Goal: Task Accomplishment & Management: Use online tool/utility

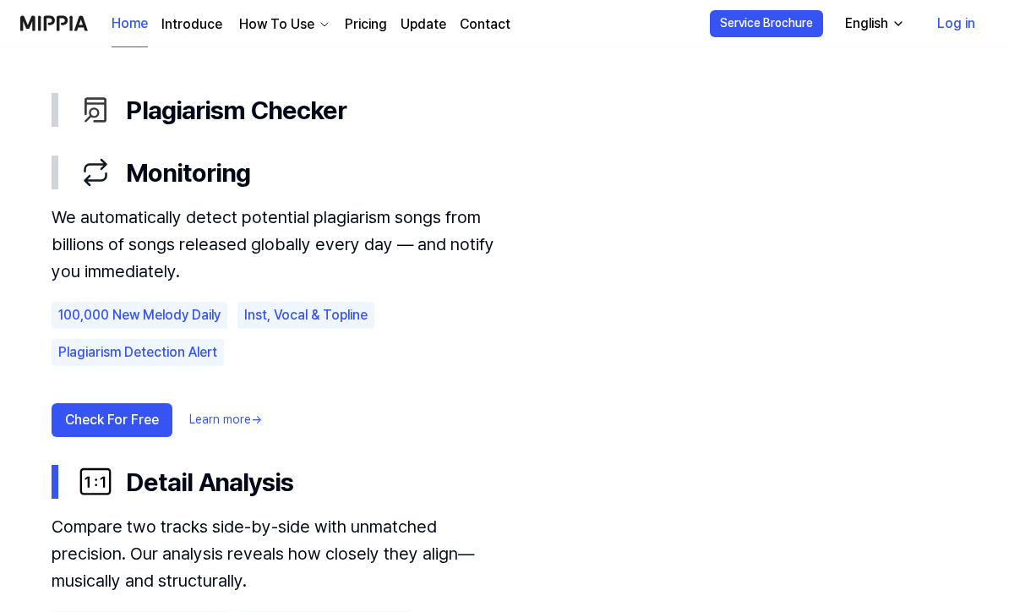
scroll to position [975, 0]
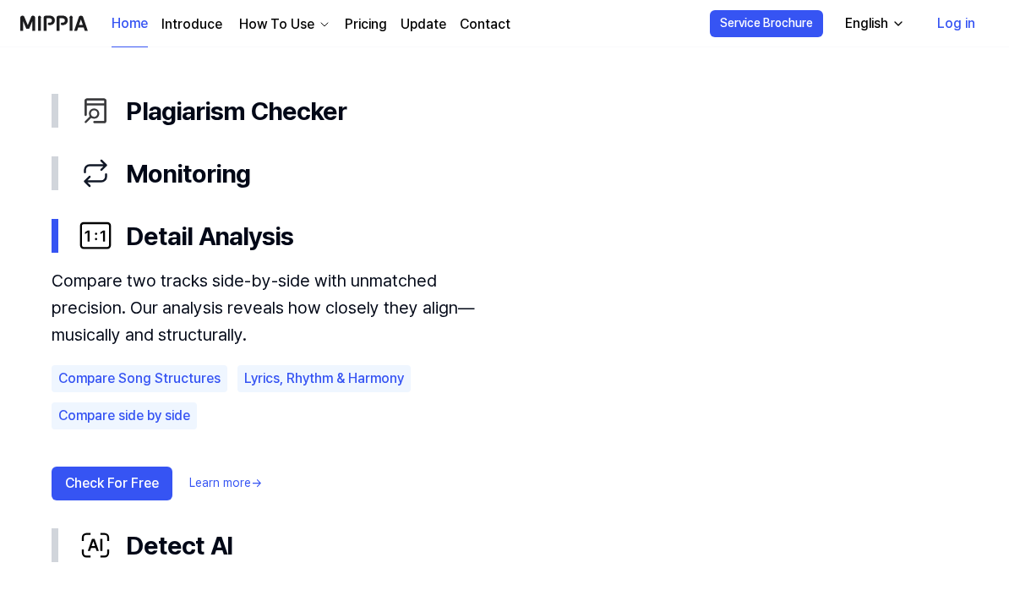
click at [133, 479] on button "Check For Free" at bounding box center [112, 484] width 121 height 34
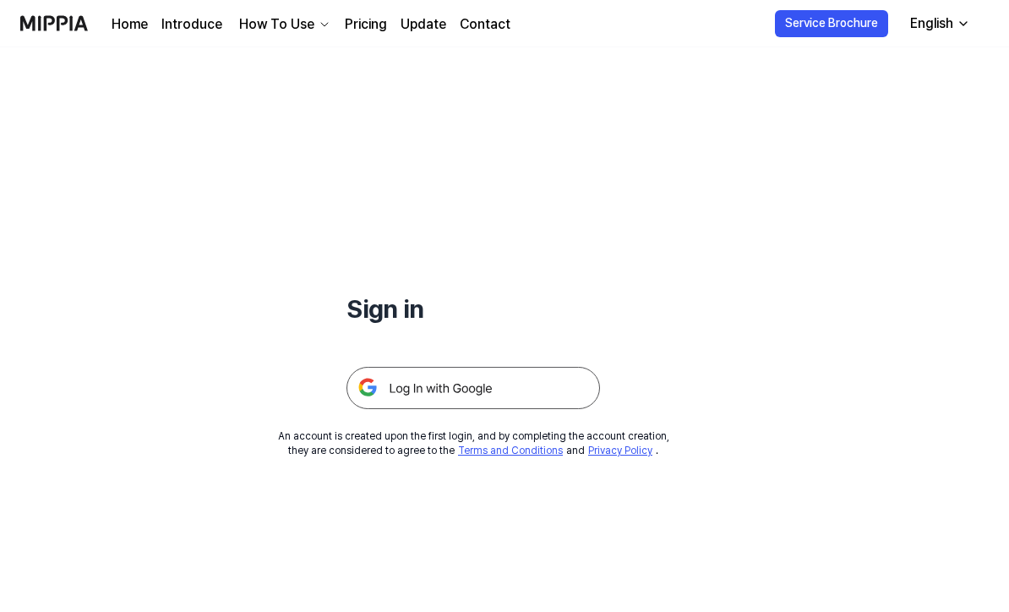
click at [528, 385] on img at bounding box center [474, 388] width 254 height 42
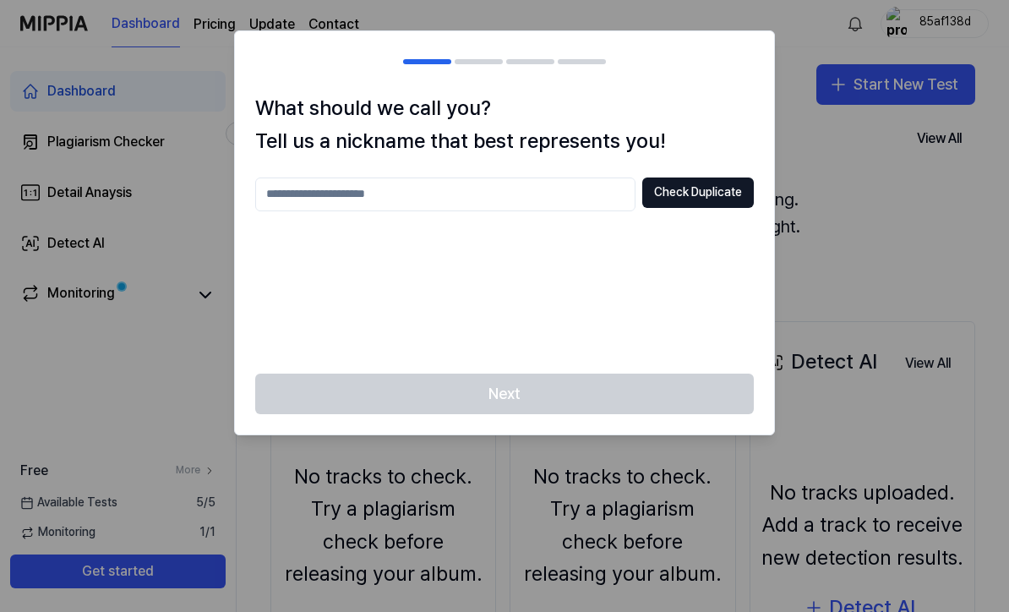
click at [538, 190] on input "text" at bounding box center [445, 195] width 380 height 34
type input "******"
click at [713, 190] on button "Check Duplicate" at bounding box center [698, 193] width 112 height 30
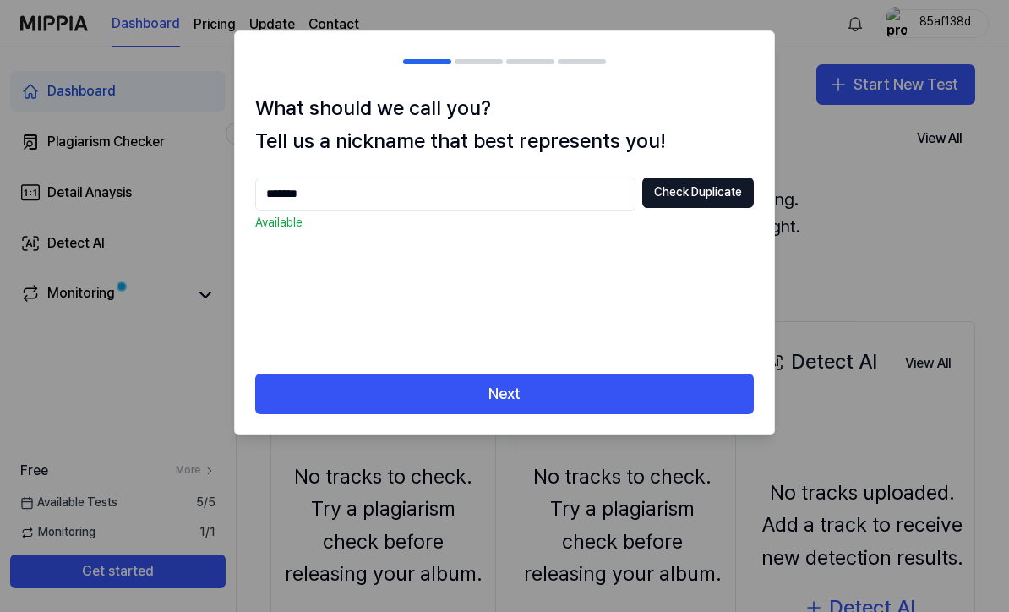
click at [547, 394] on button "Next" at bounding box center [504, 394] width 499 height 41
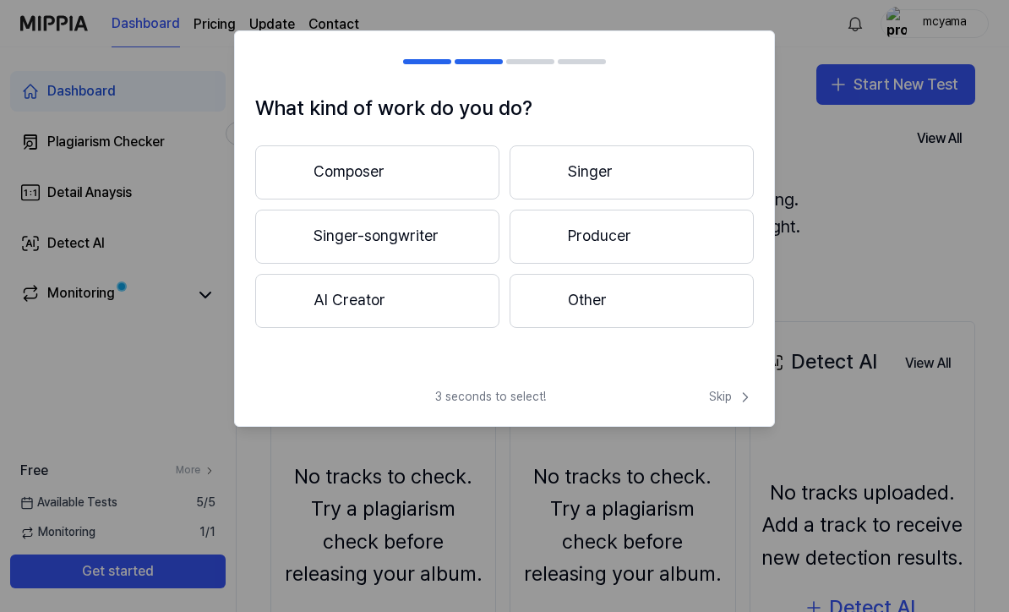
click at [407, 170] on button "Composer" at bounding box center [377, 172] width 244 height 54
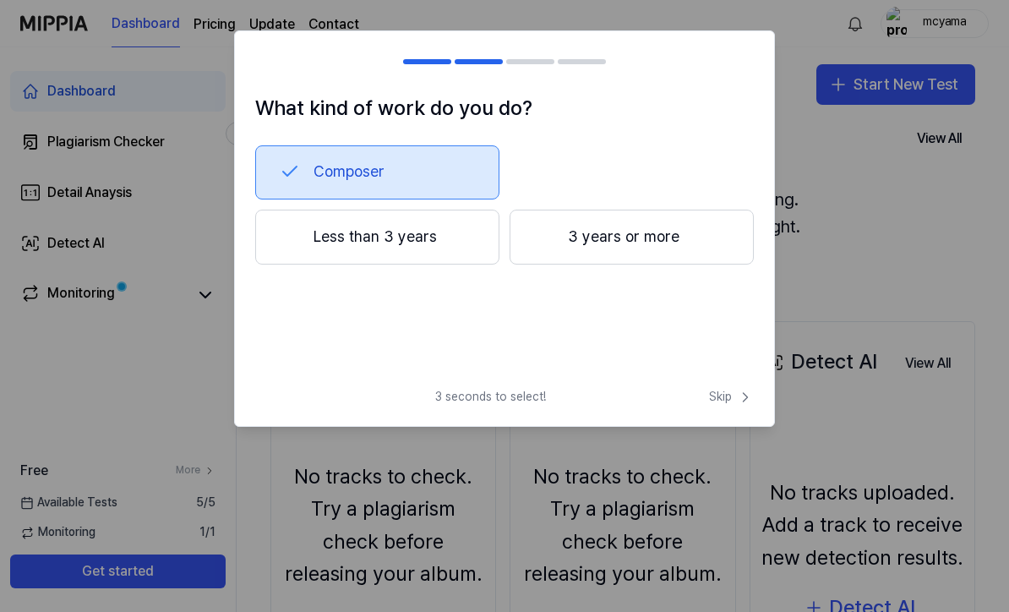
click at [624, 238] on button "3 years or more" at bounding box center [632, 238] width 244 height 56
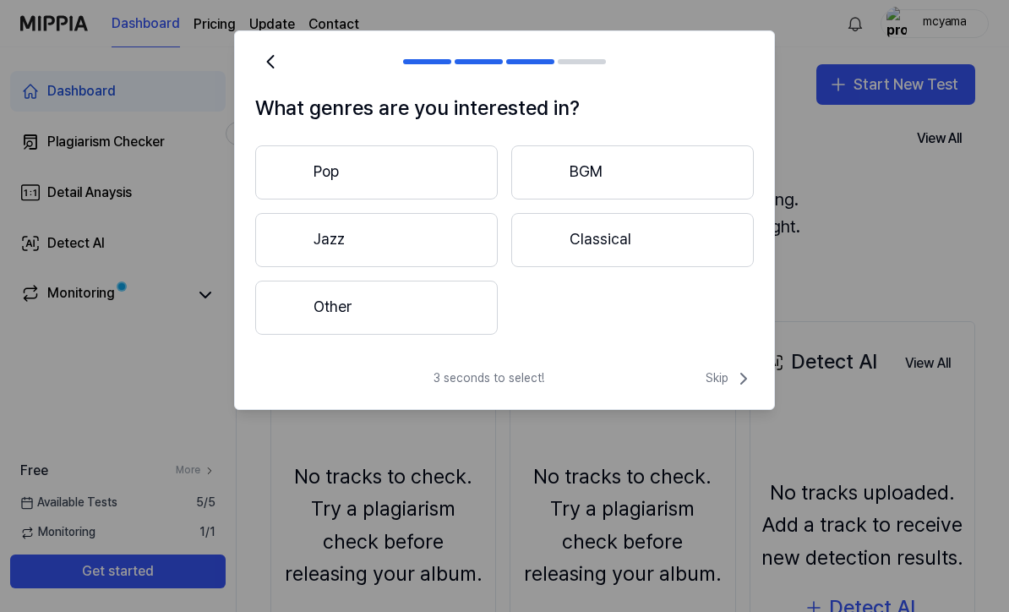
click at [446, 314] on button "Other" at bounding box center [376, 308] width 243 height 54
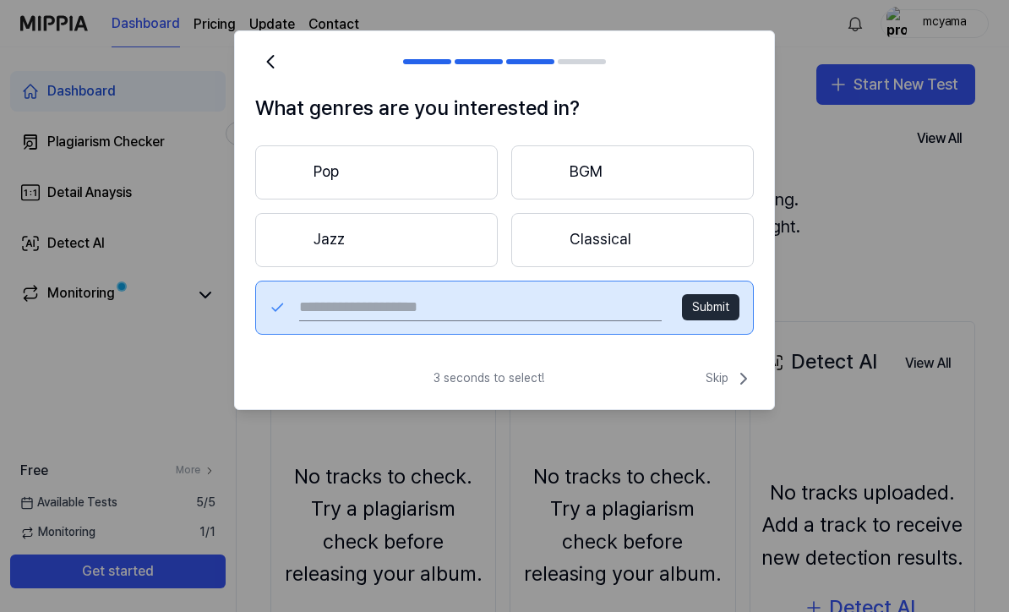
click at [572, 305] on input "text" at bounding box center [480, 307] width 363 height 27
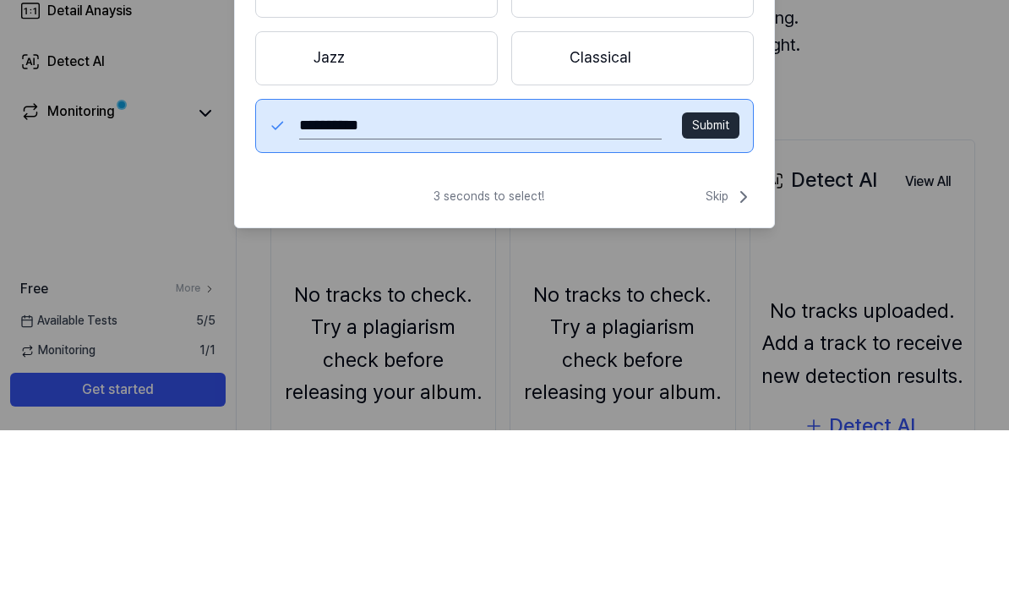
type input "**********"
click at [714, 294] on button "Submit" at bounding box center [710, 307] width 57 height 27
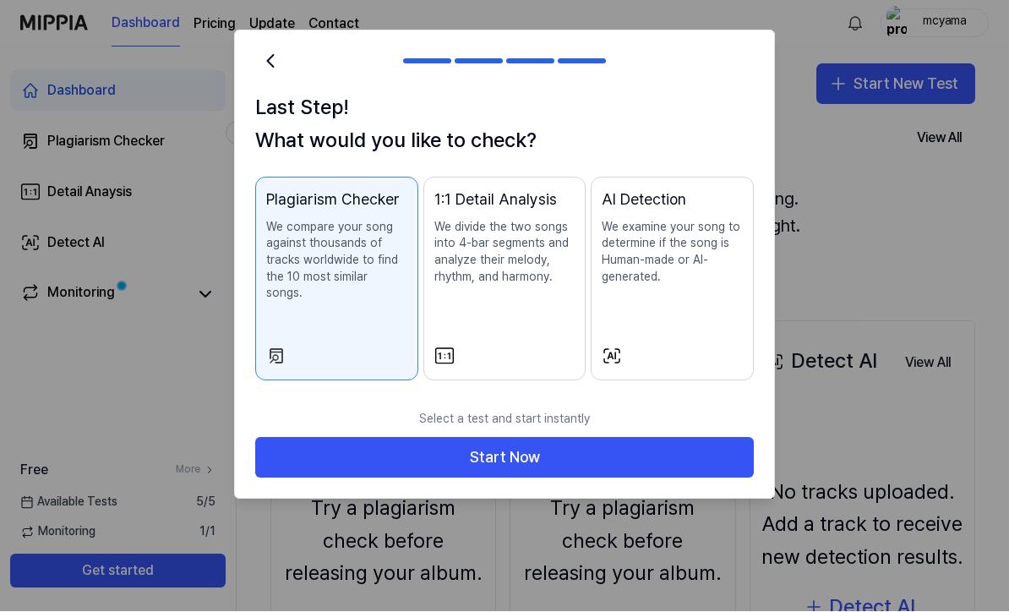
click at [563, 439] on button "Start Now" at bounding box center [504, 458] width 499 height 41
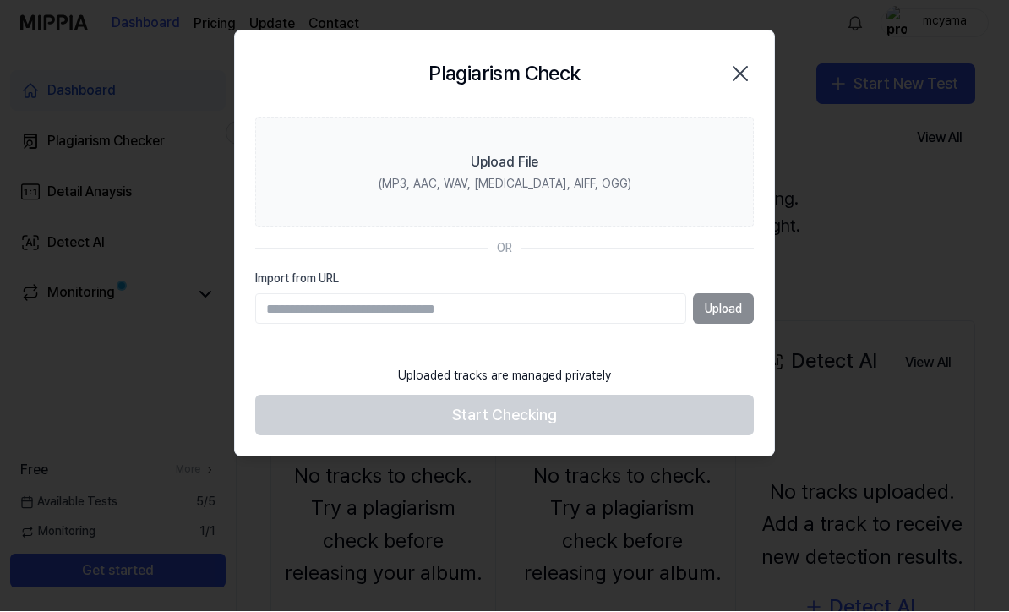
click at [597, 306] on input "Import from URL" at bounding box center [470, 309] width 431 height 30
click at [596, 165] on label "Upload File (MP3, AAC, WAV, [MEDICAL_DATA], AIFF, OGG)" at bounding box center [504, 173] width 499 height 110
click at [0, 0] on input "Upload File (MP3, AAC, WAV, [MEDICAL_DATA], AIFF, OGG)" at bounding box center [0, 0] width 0 height 0
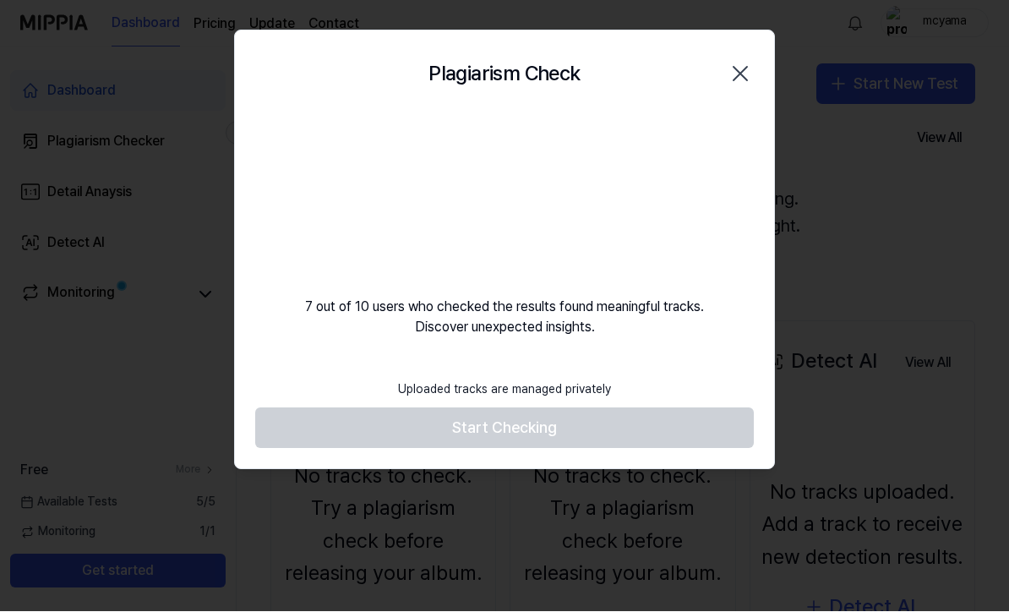
click at [582, 431] on footer "Uploaded tracks are managed privately Start Checking" at bounding box center [504, 411] width 499 height 78
click at [599, 424] on footer "Uploaded tracks are managed privately Start Checking" at bounding box center [504, 411] width 499 height 78
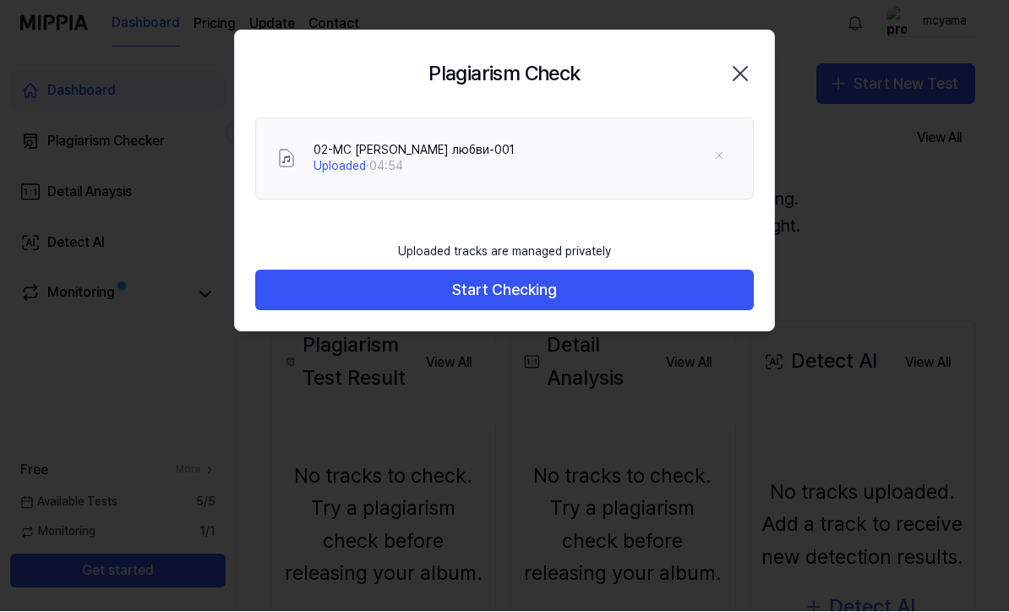
click at [612, 288] on button "Start Checking" at bounding box center [504, 290] width 499 height 41
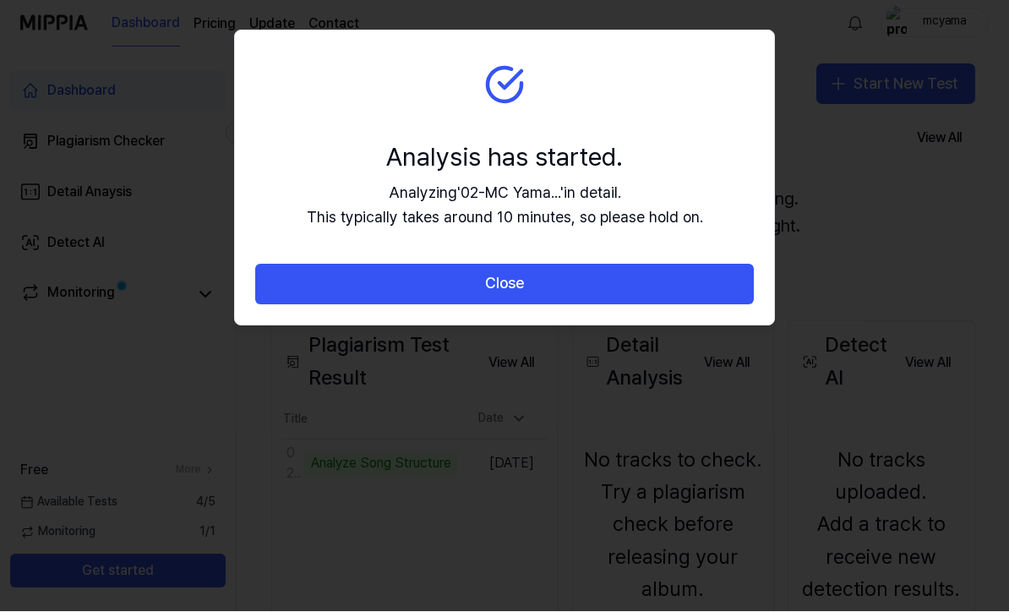
click at [669, 285] on button "Close" at bounding box center [504, 285] width 499 height 41
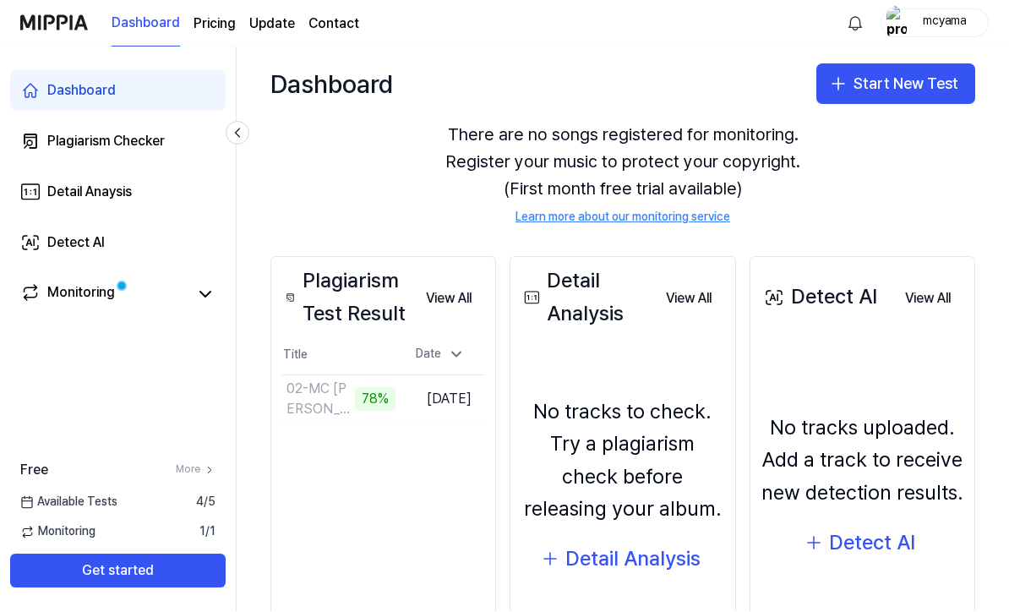
scroll to position [63, 0]
click at [196, 300] on icon at bounding box center [205, 295] width 20 height 20
click at [210, 298] on icon at bounding box center [205, 295] width 20 height 20
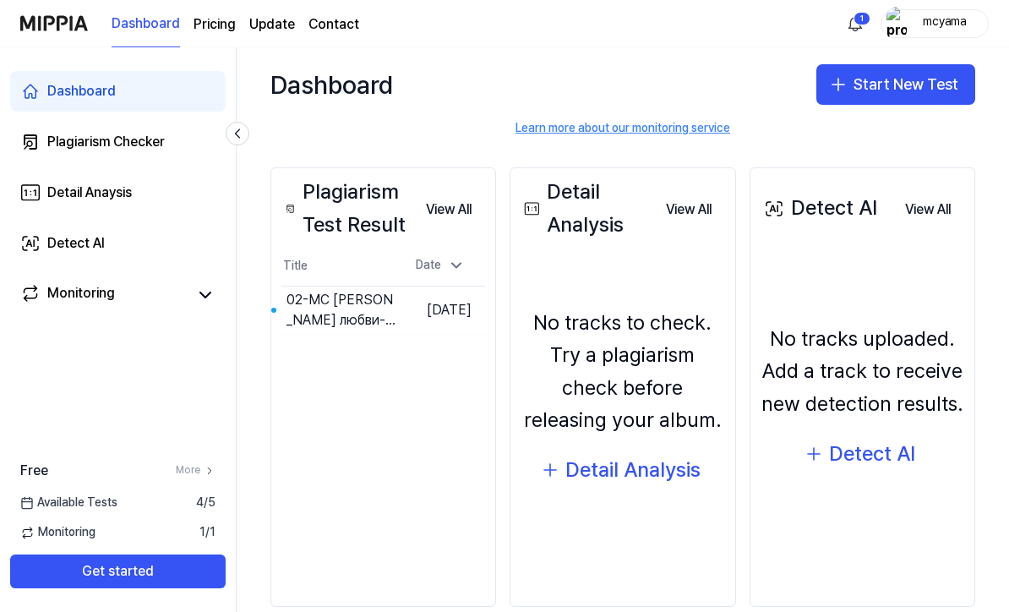
scroll to position [0, 0]
click at [643, 486] on div "Detail Analysis" at bounding box center [633, 470] width 135 height 32
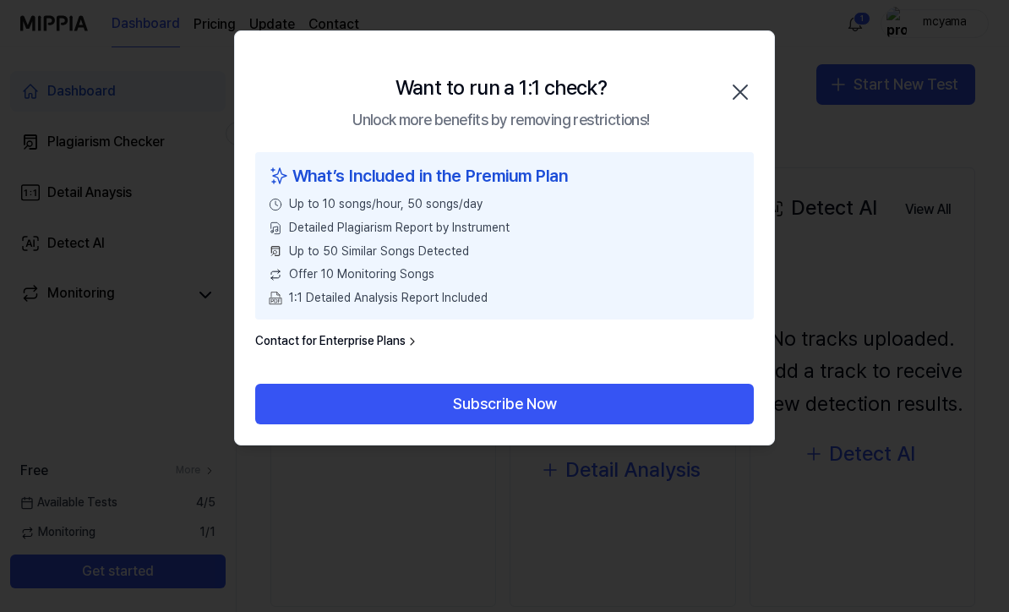
click at [744, 91] on icon "button" at bounding box center [740, 92] width 27 height 27
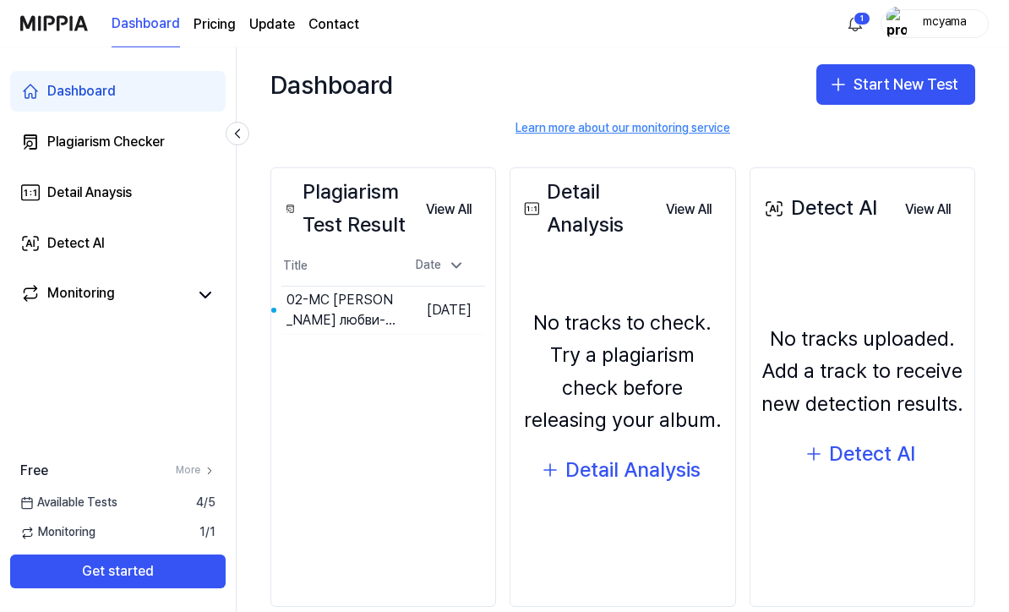
click at [892, 462] on div "Detect AI" at bounding box center [872, 454] width 86 height 32
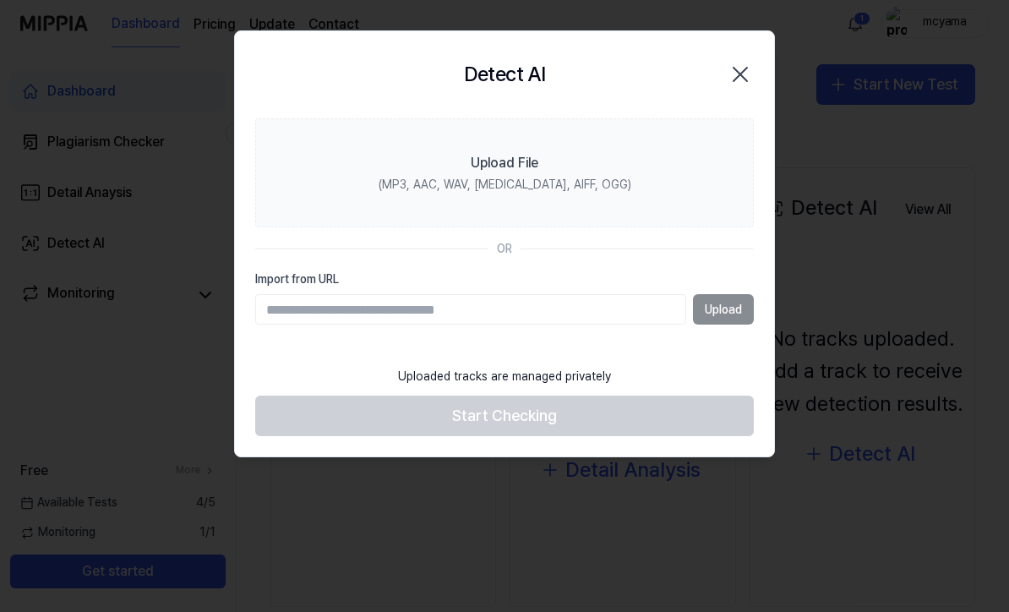
click at [744, 75] on icon "button" at bounding box center [740, 74] width 27 height 27
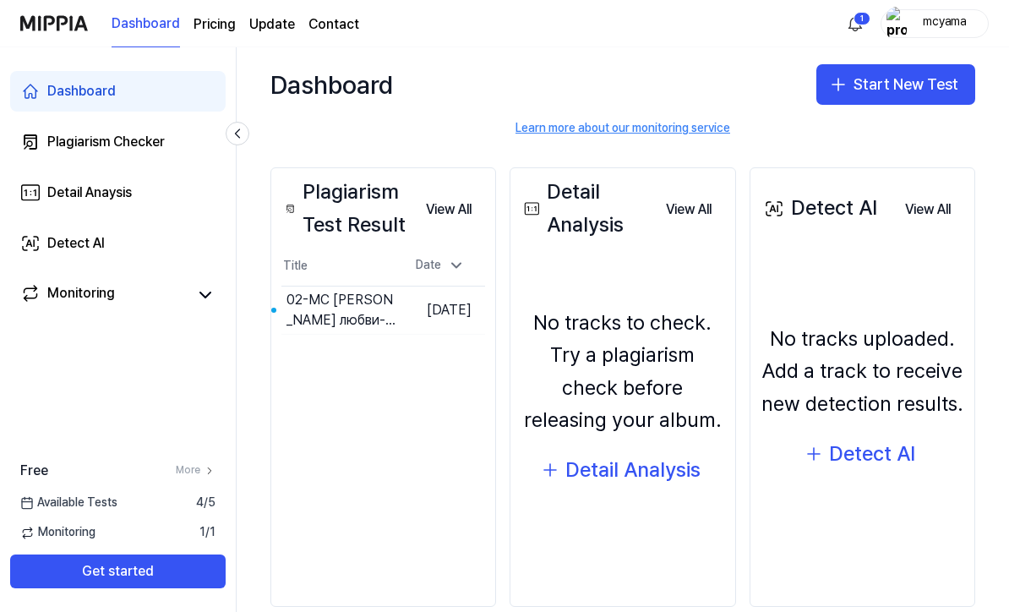
click at [451, 266] on icon at bounding box center [456, 265] width 17 height 17
click at [0, 0] on button "Go to Results" at bounding box center [0, 0] width 0 height 0
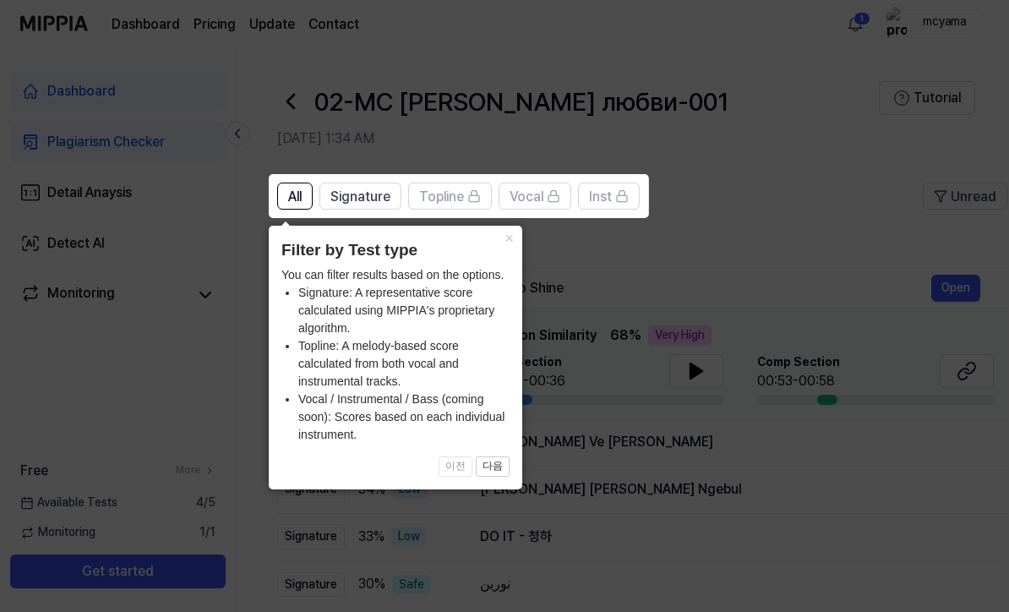
click at [513, 243] on button "×" at bounding box center [508, 238] width 27 height 24
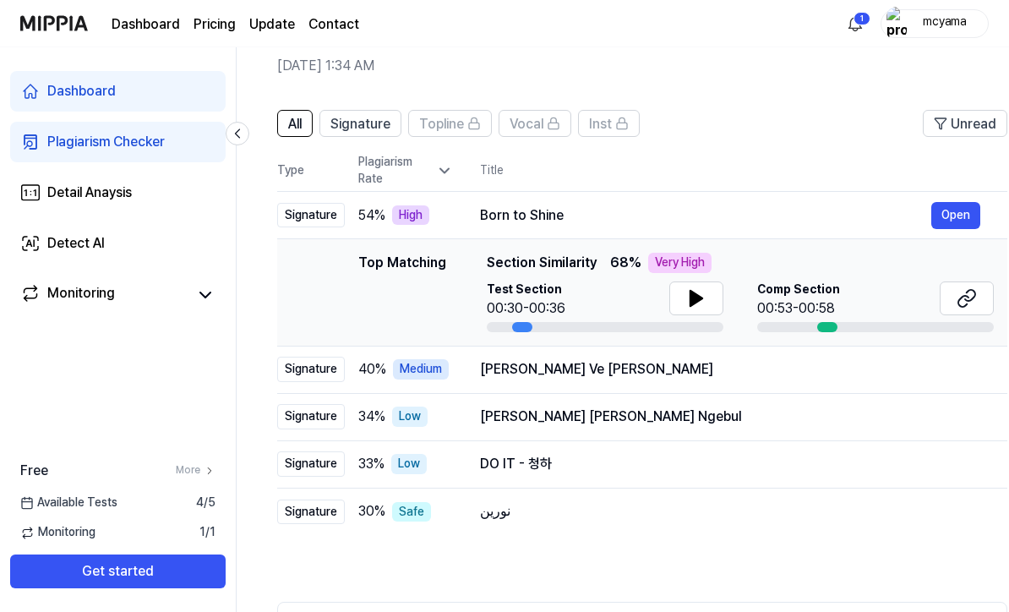
scroll to position [72, 0]
click at [358, 128] on span "Signature" at bounding box center [361, 125] width 60 height 20
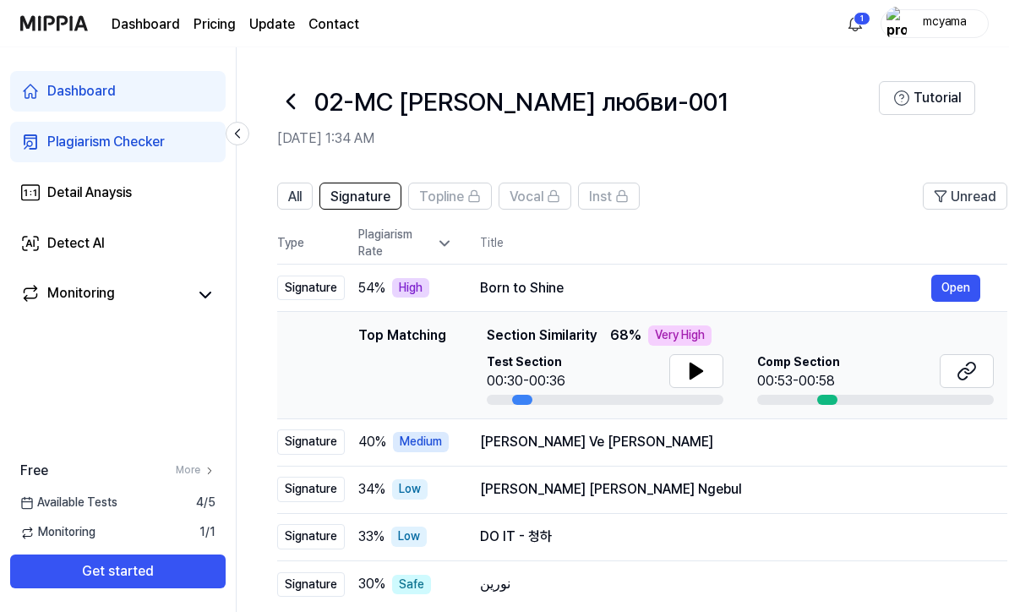
click at [298, 189] on span "All" at bounding box center [295, 197] width 14 height 20
click at [960, 286] on button "Open" at bounding box center [956, 288] width 49 height 27
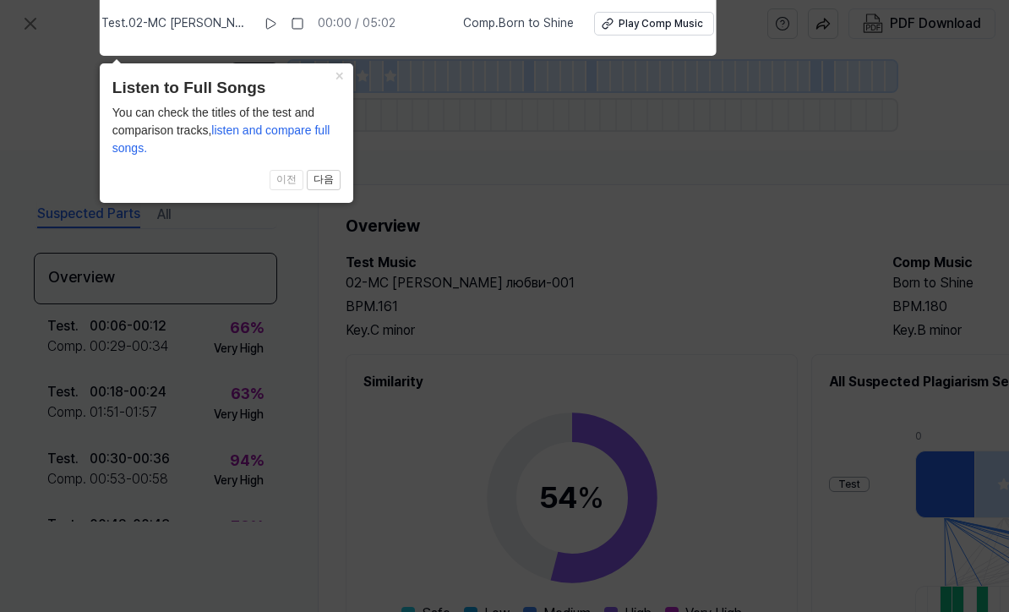
click at [478, 199] on icon at bounding box center [504, 302] width 1009 height 620
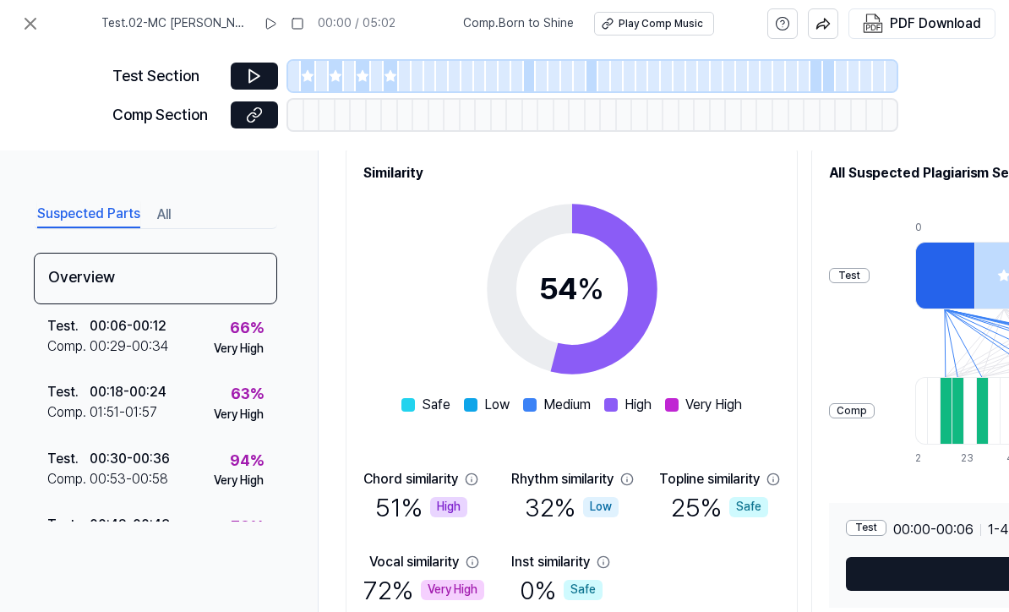
scroll to position [209, 0]
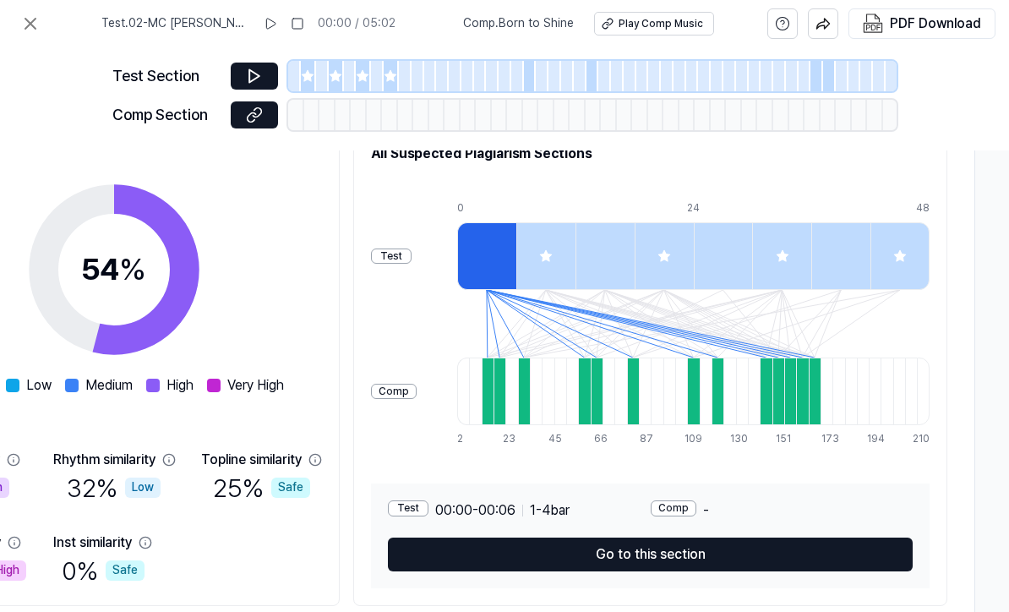
click at [705, 553] on button "Go to this section" at bounding box center [650, 555] width 525 height 34
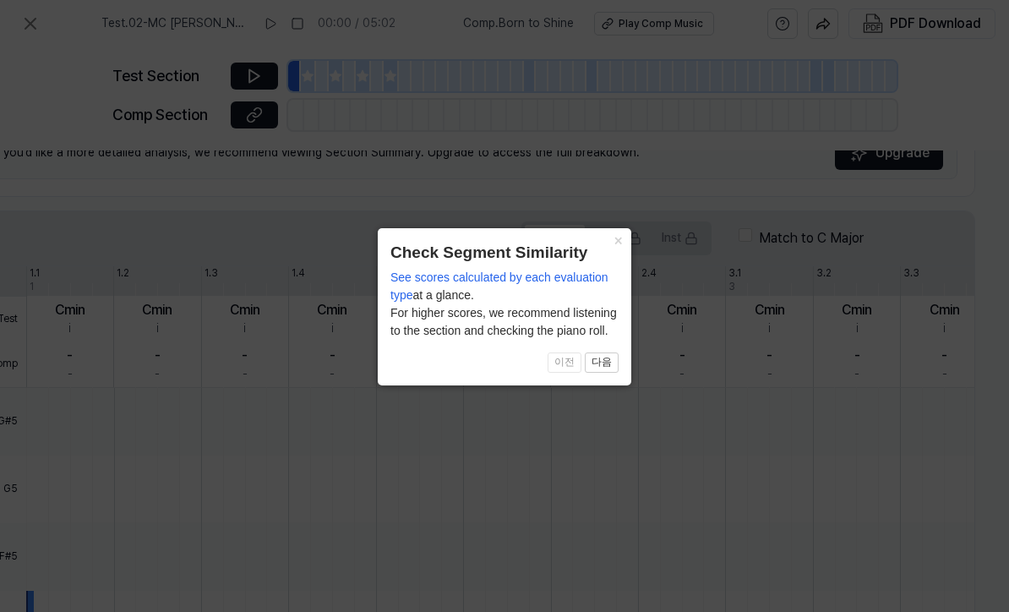
scroll to position [202, 357]
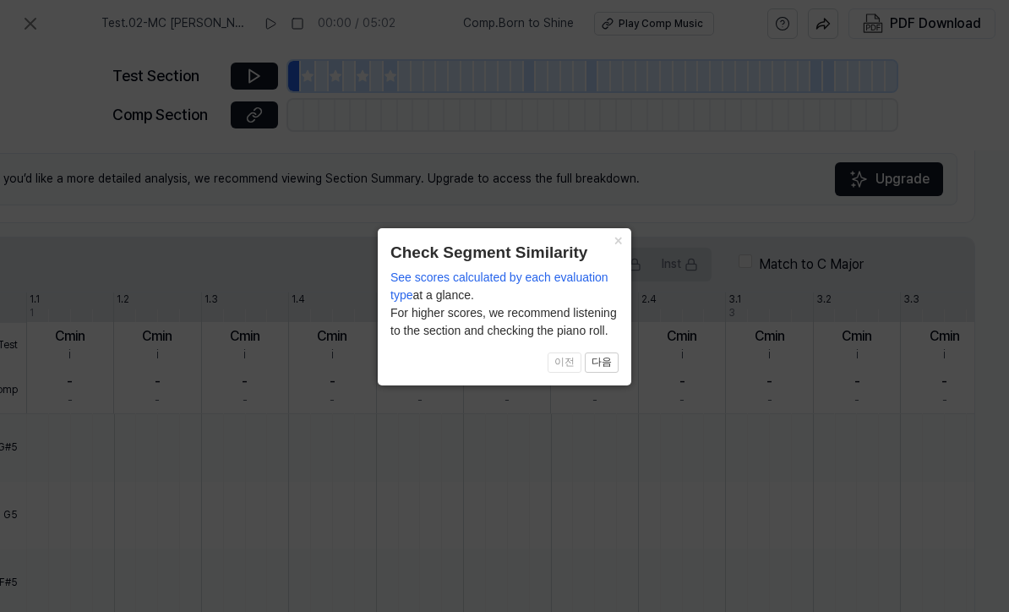
click at [618, 305] on div "See scores calculated by each evaluation type at a glance. For higher scores, w…" at bounding box center [505, 304] width 228 height 71
click at [617, 298] on div "See scores calculated by each evaluation type at a glance. For higher scores, w…" at bounding box center [505, 304] width 228 height 71
click at [620, 303] on div "× Check Segment Similarity See scores calculated by each evaluation type at a g…" at bounding box center [505, 306] width 254 height 157
click at [618, 299] on div "See scores calculated by each evaluation type at a glance. For higher scores, w…" at bounding box center [505, 304] width 228 height 71
click at [622, 299] on div "× Check Segment Similarity See scores calculated by each evaluation type at a g…" at bounding box center [505, 306] width 254 height 157
